Goal: Transaction & Acquisition: Purchase product/service

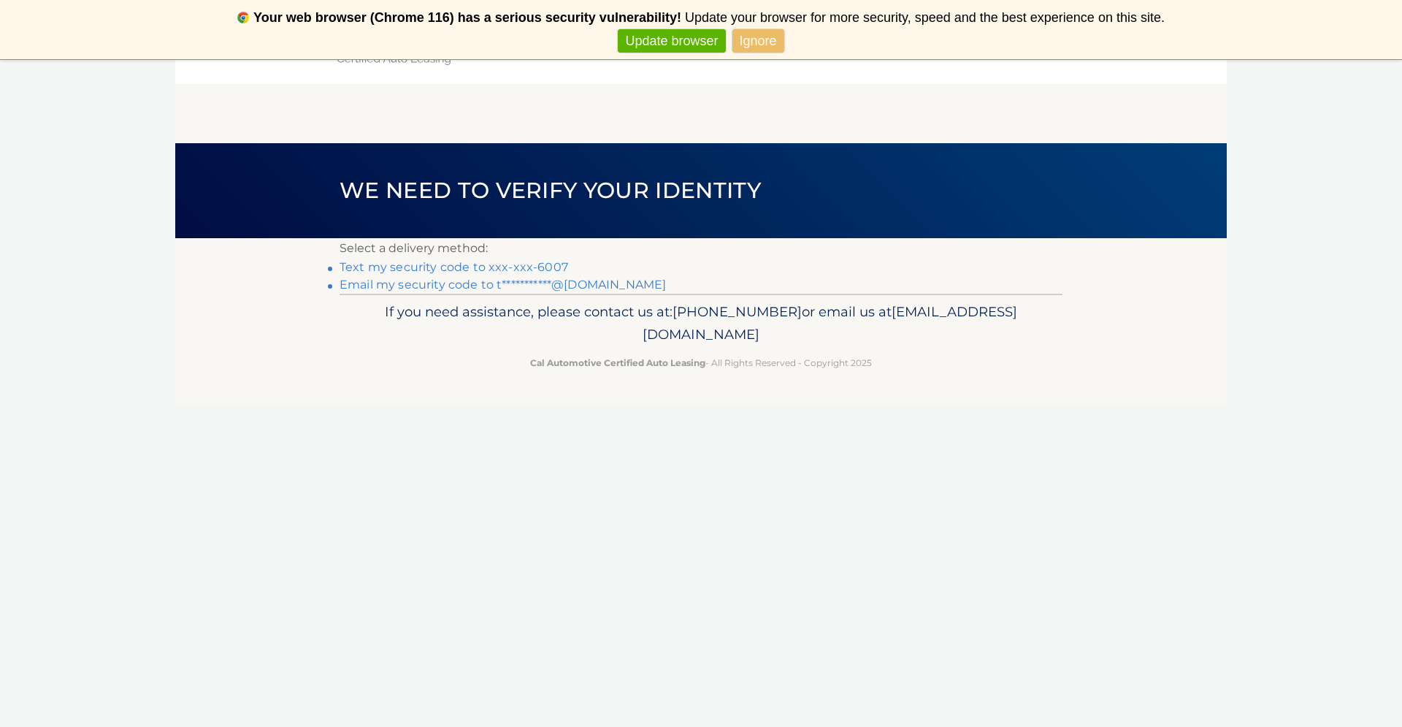
click at [548, 264] on link "Text my security code to xxx-xxx-6007" at bounding box center [454, 267] width 229 height 14
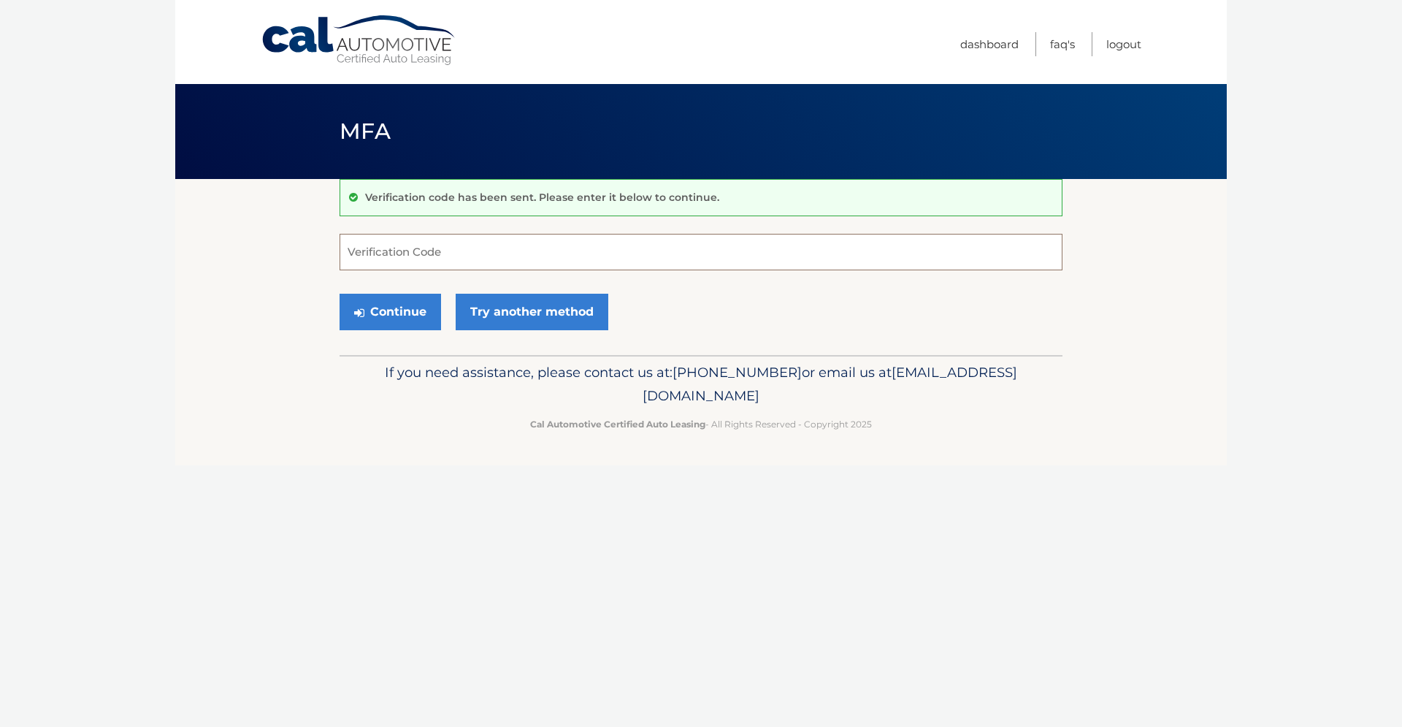
click at [603, 238] on input "Verification Code" at bounding box center [701, 252] width 723 height 37
type input "552535"
click at [385, 316] on button "Continue" at bounding box center [391, 312] width 102 height 37
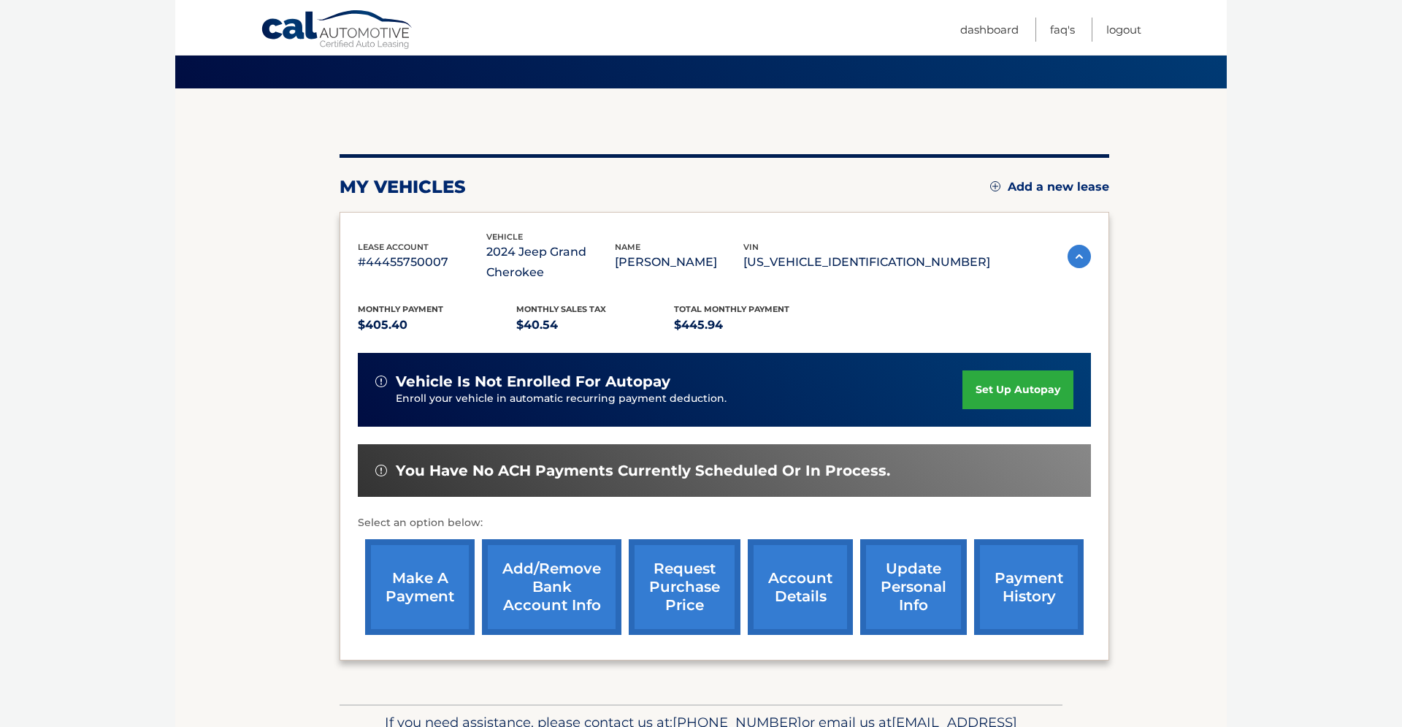
scroll to position [94, 0]
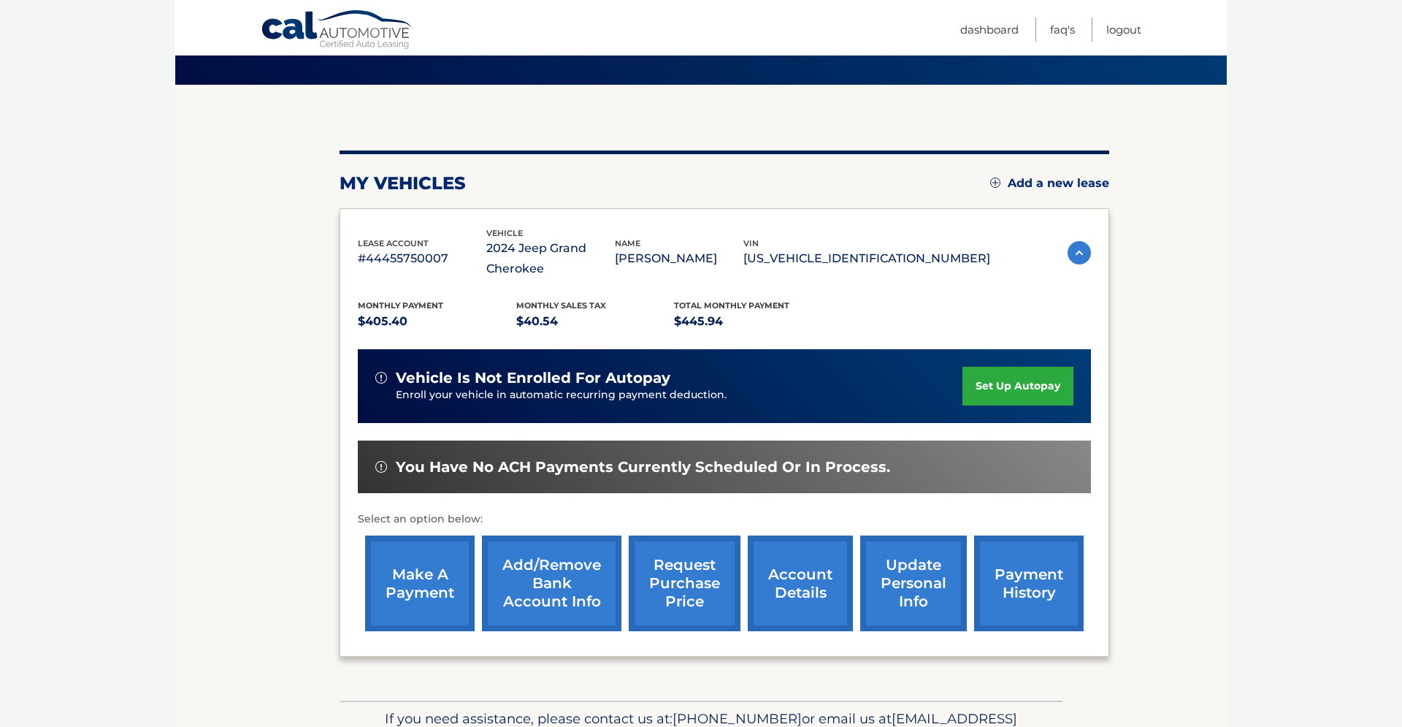
click at [418, 551] on link "make a payment" at bounding box center [420, 583] width 110 height 96
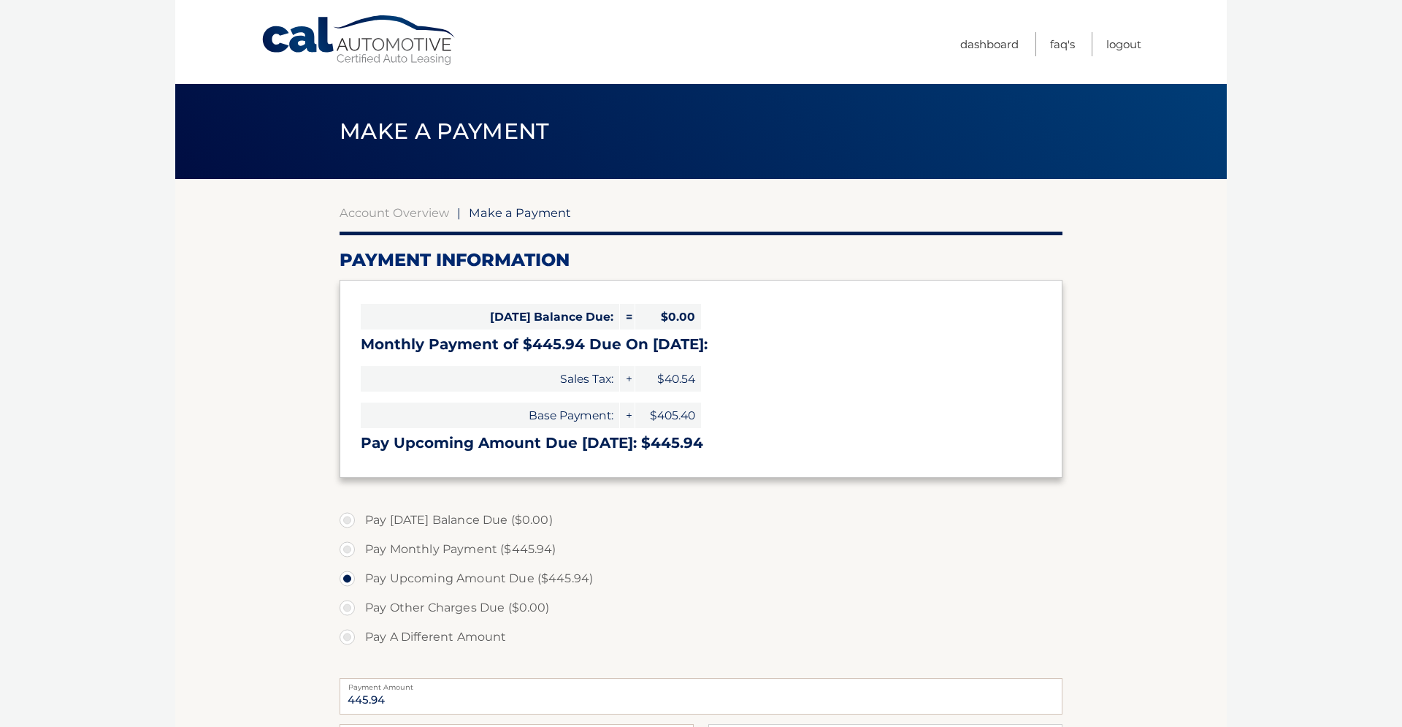
select select "MmRiYjc4MWItMmUwNi00ZWI1LWJhNjItYzQ3ZDBjNWY4MTA5"
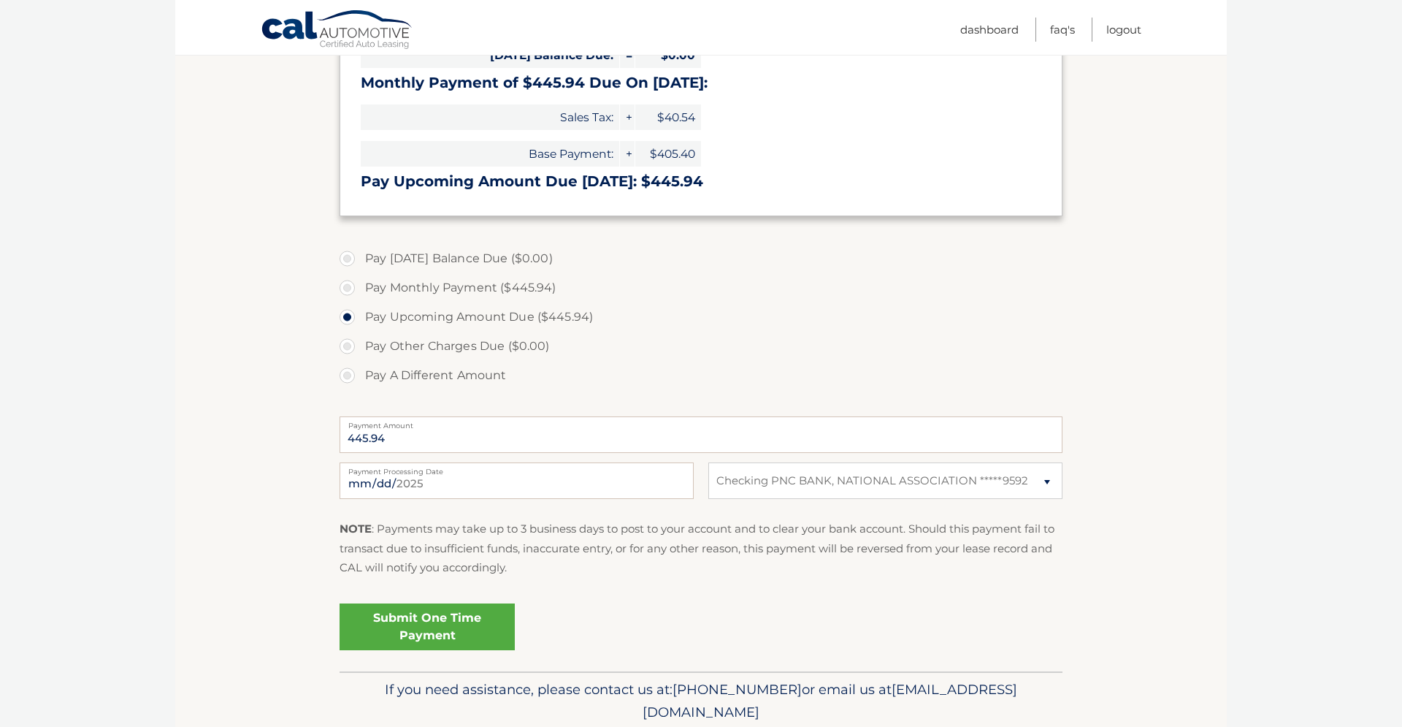
scroll to position [264, 0]
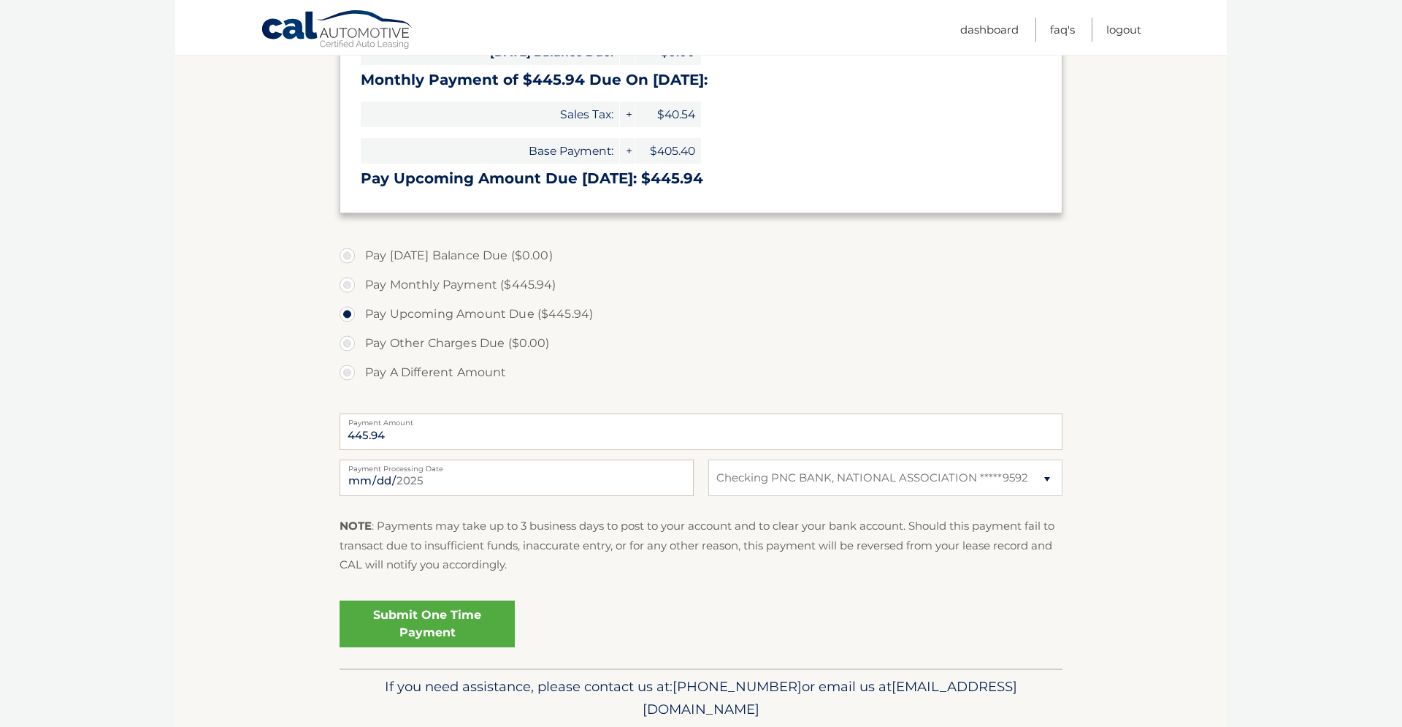
click at [435, 622] on link "Submit One Time Payment" at bounding box center [427, 623] width 175 height 47
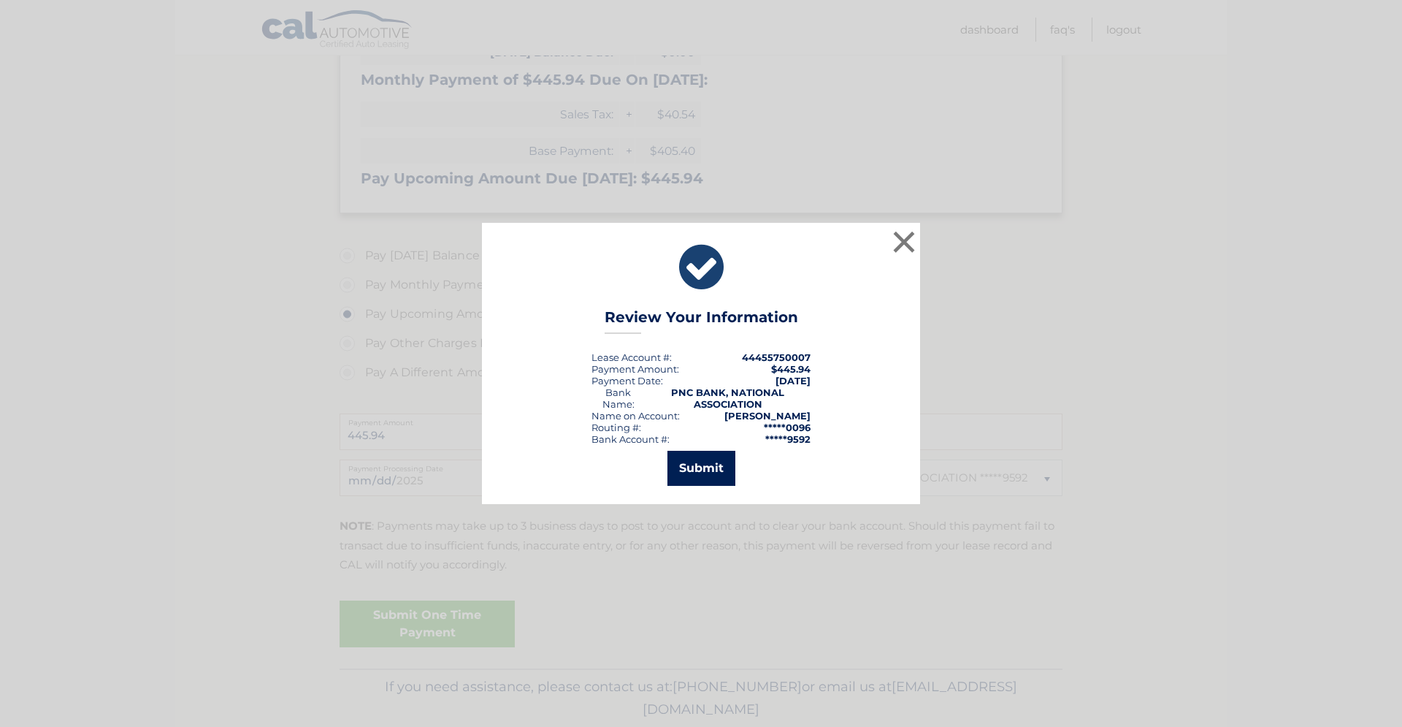
click at [698, 460] on button "Submit" at bounding box center [702, 468] width 68 height 35
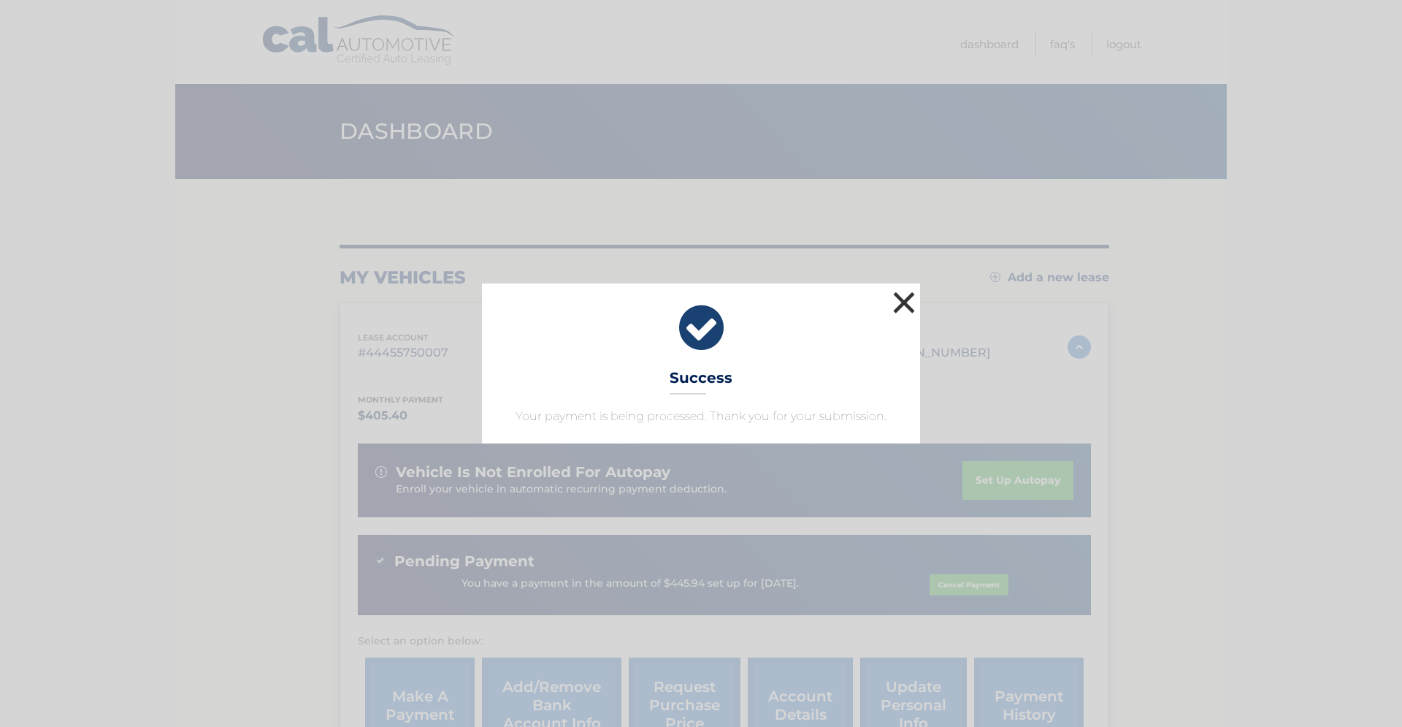
click at [898, 302] on button "×" at bounding box center [904, 302] width 29 height 29
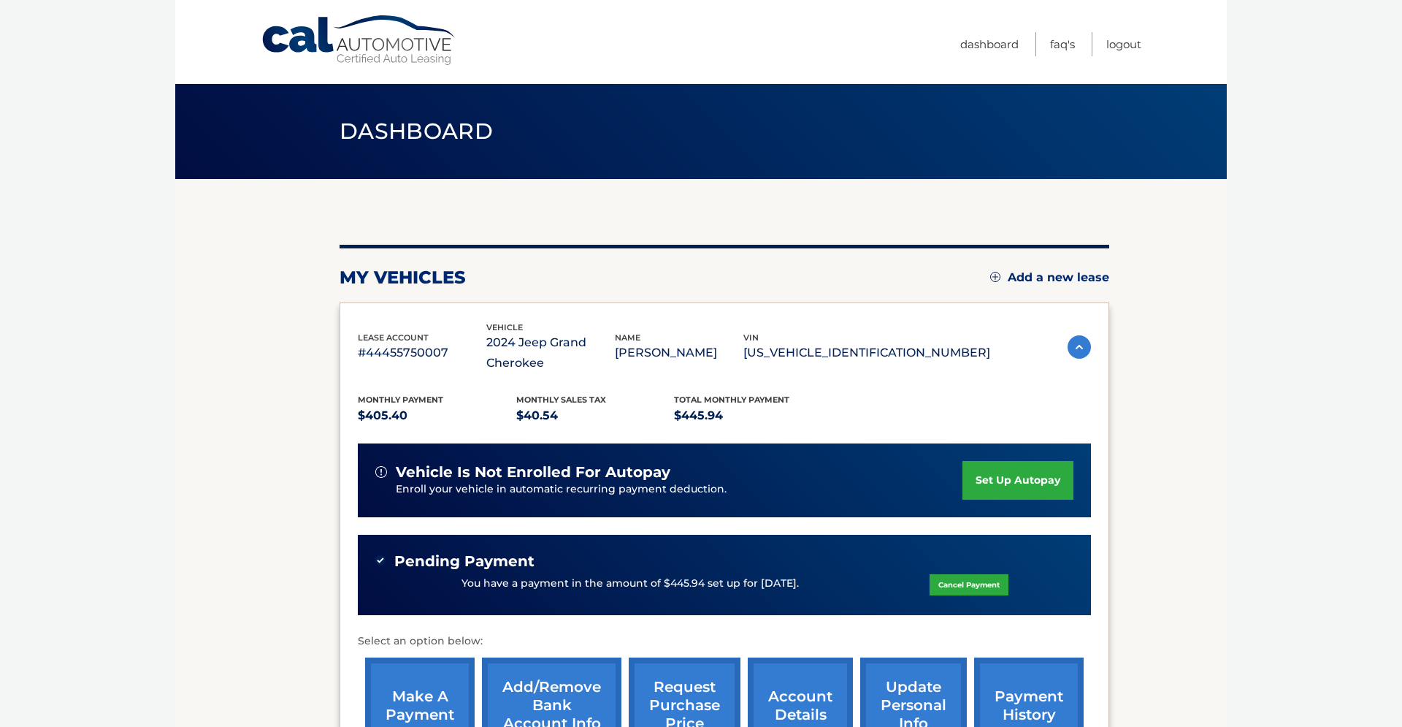
scroll to position [1, 0]
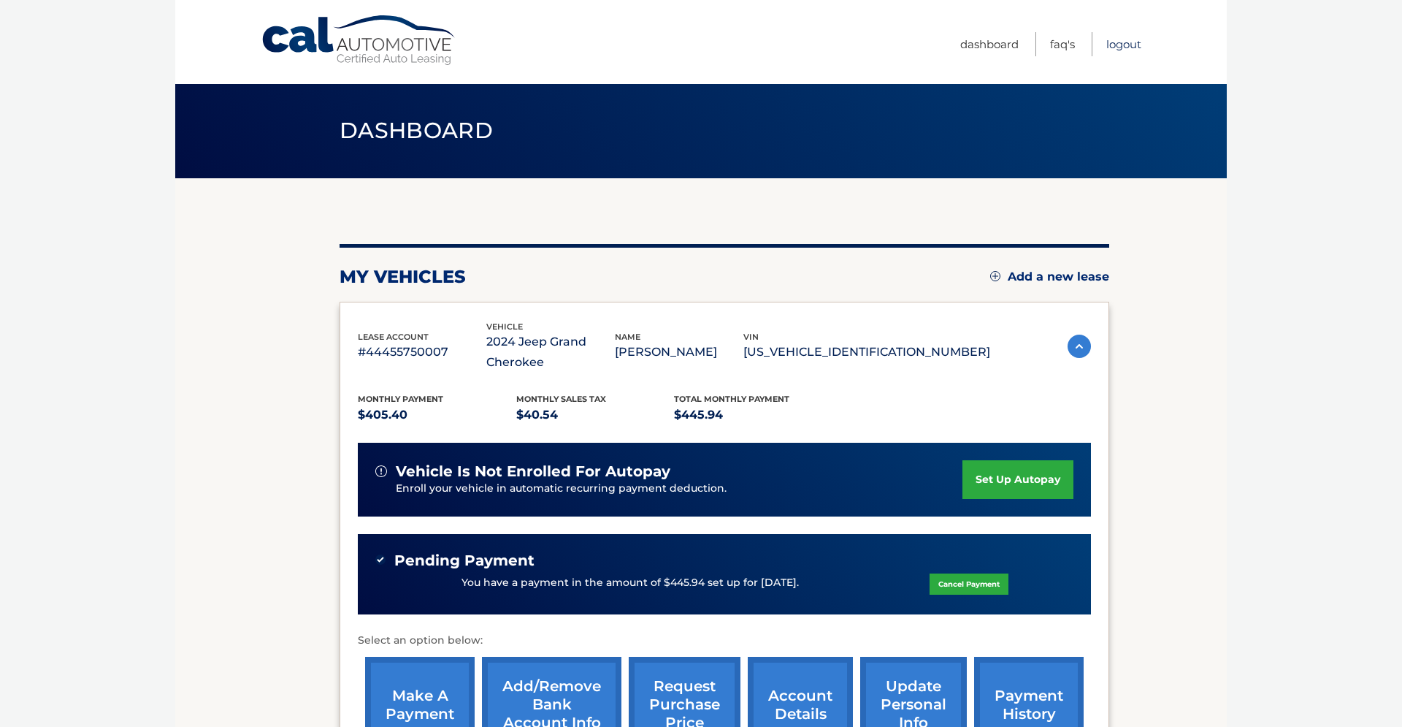
click at [1122, 43] on link "Logout" at bounding box center [1123, 44] width 35 height 24
